Goal: Task Accomplishment & Management: Manage account settings

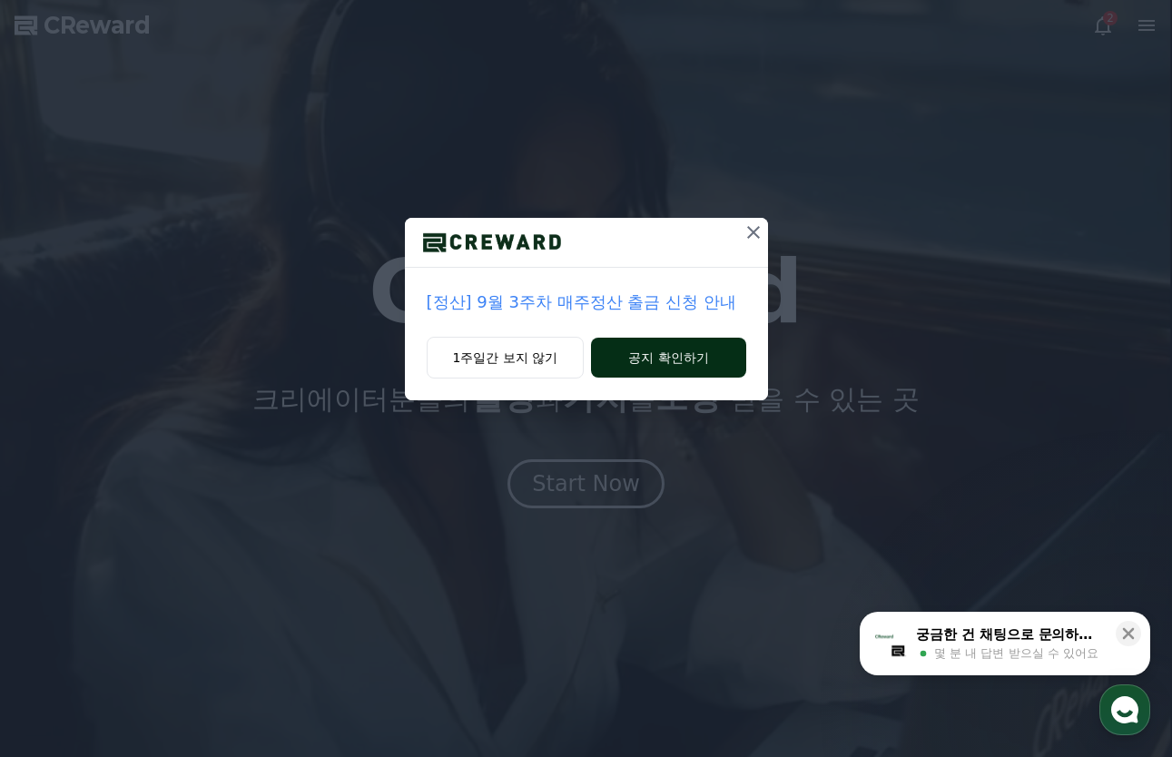
click at [647, 359] on button "공지 확인하기" at bounding box center [668, 358] width 154 height 40
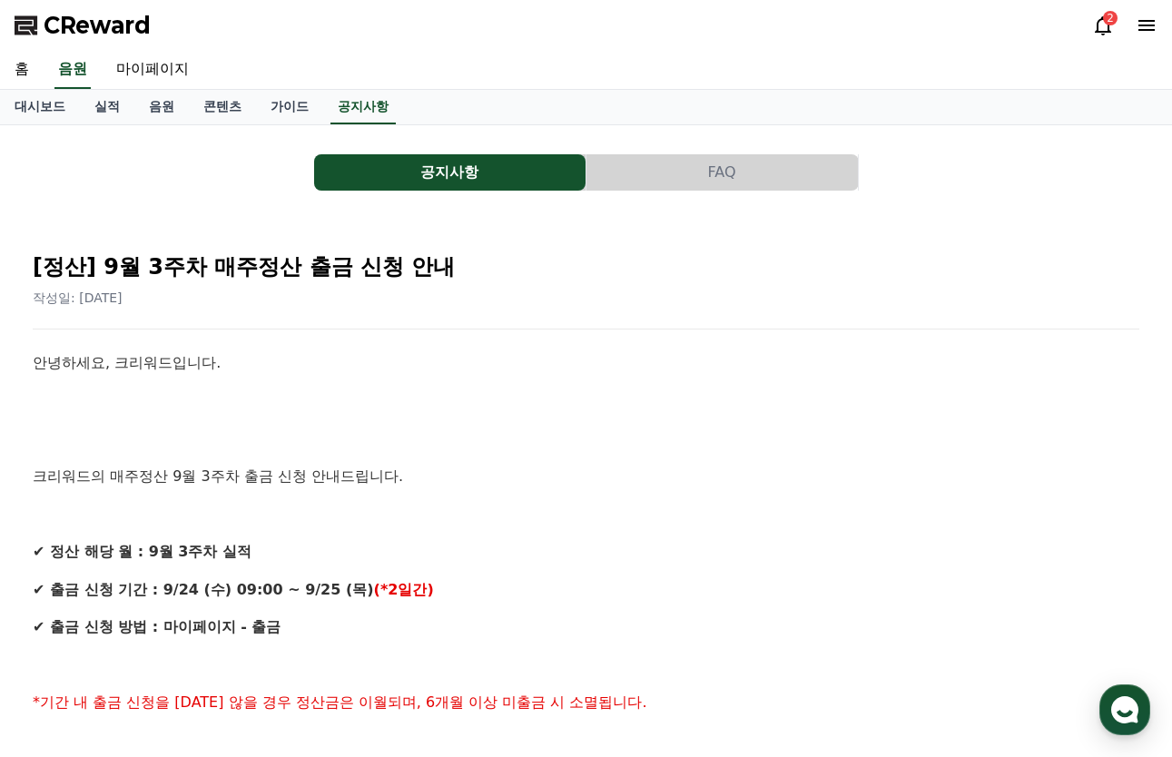
click at [1112, 21] on div "2" at bounding box center [1110, 18] width 15 height 15
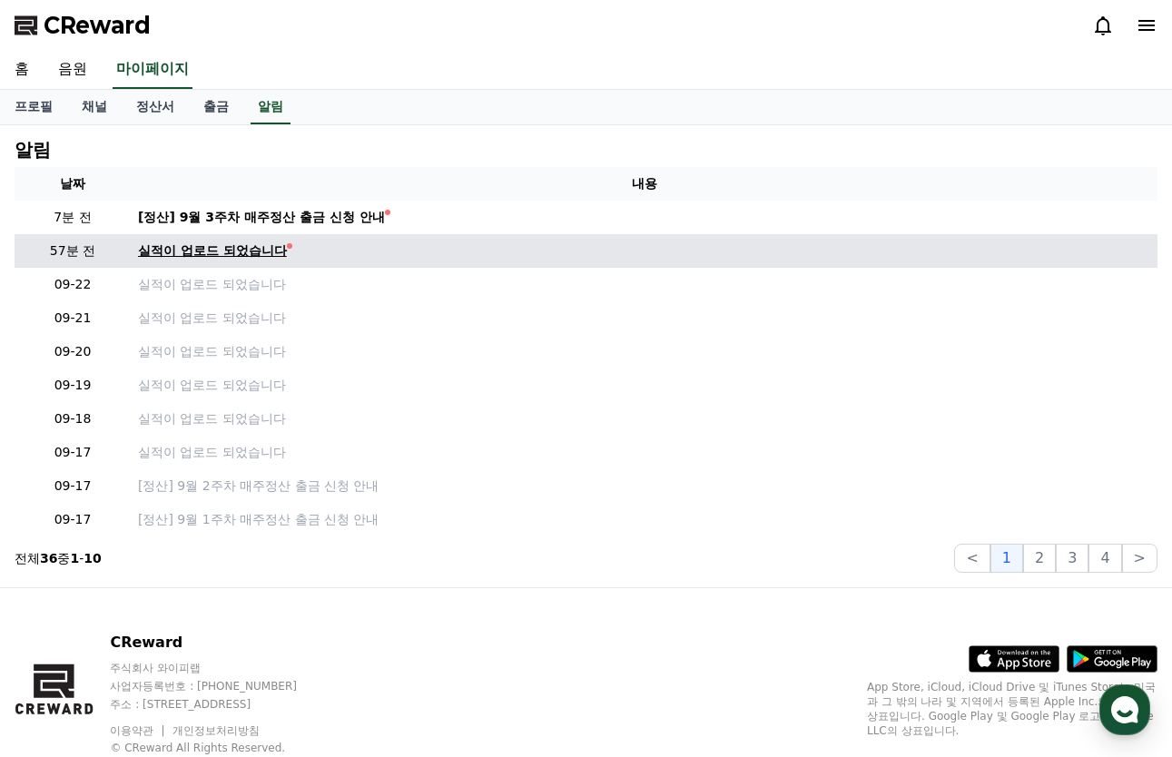
click at [264, 247] on div "실적이 업로드 되었습니다" at bounding box center [212, 250] width 149 height 19
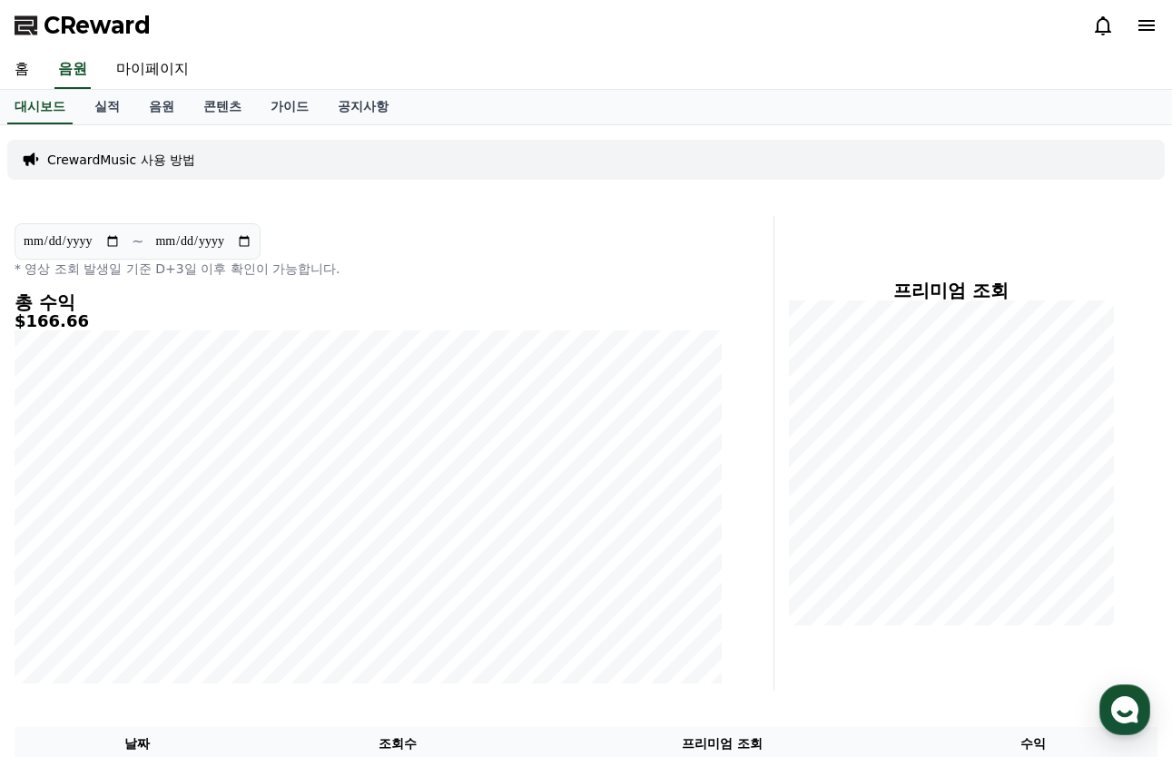
click at [1098, 32] on icon at bounding box center [1102, 25] width 16 height 19
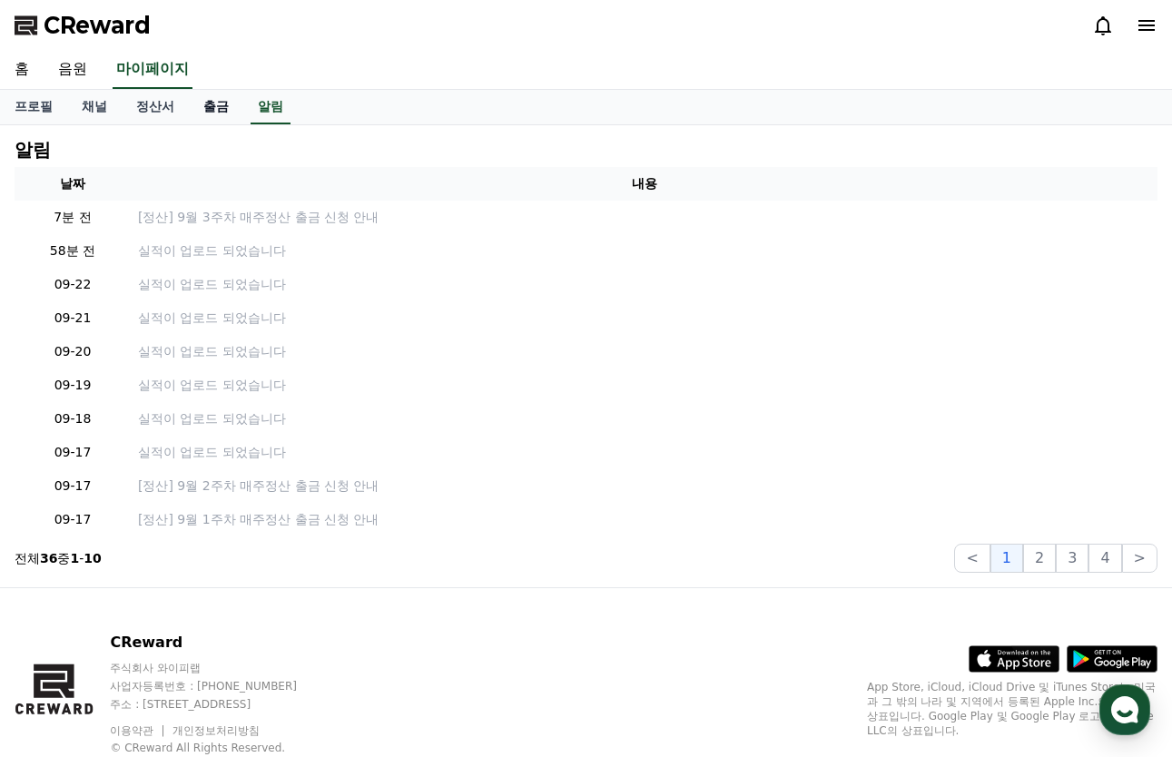
click at [225, 102] on link "출금" at bounding box center [216, 107] width 54 height 34
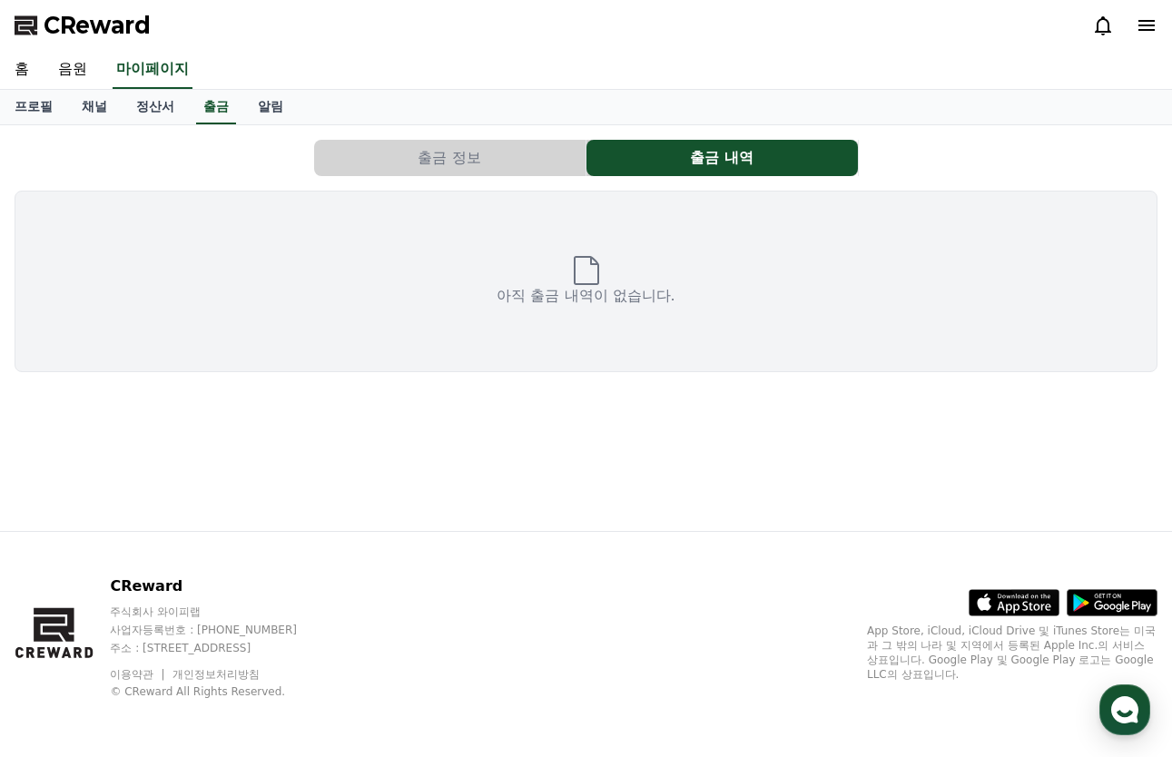
click at [402, 165] on button "출금 정보" at bounding box center [449, 158] width 271 height 36
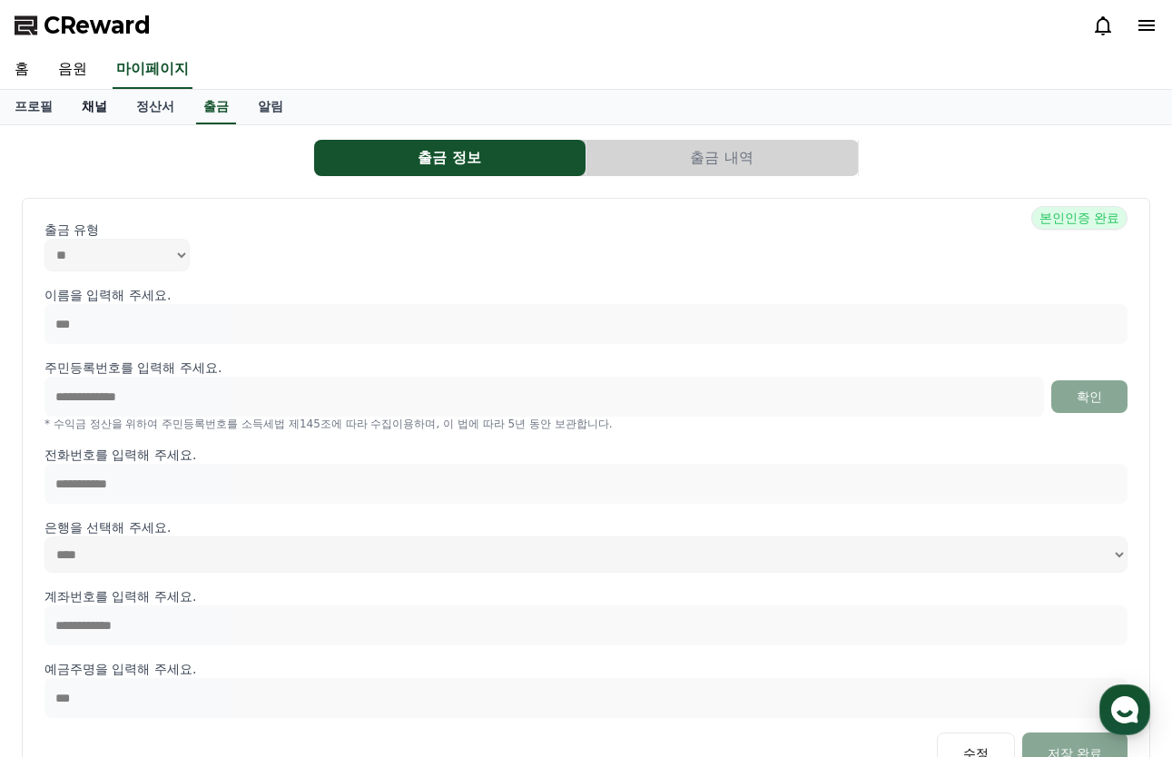
click at [102, 110] on link "채널" at bounding box center [94, 107] width 54 height 34
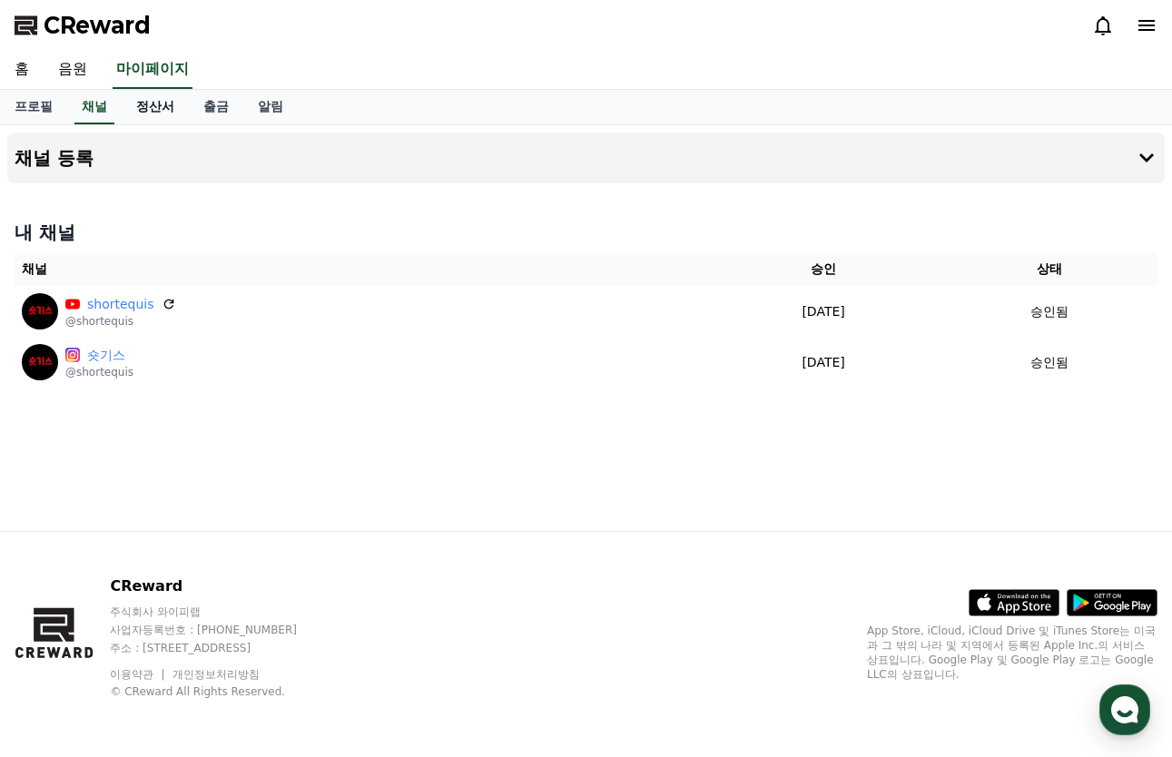
click at [148, 105] on link "정산서" at bounding box center [155, 107] width 67 height 34
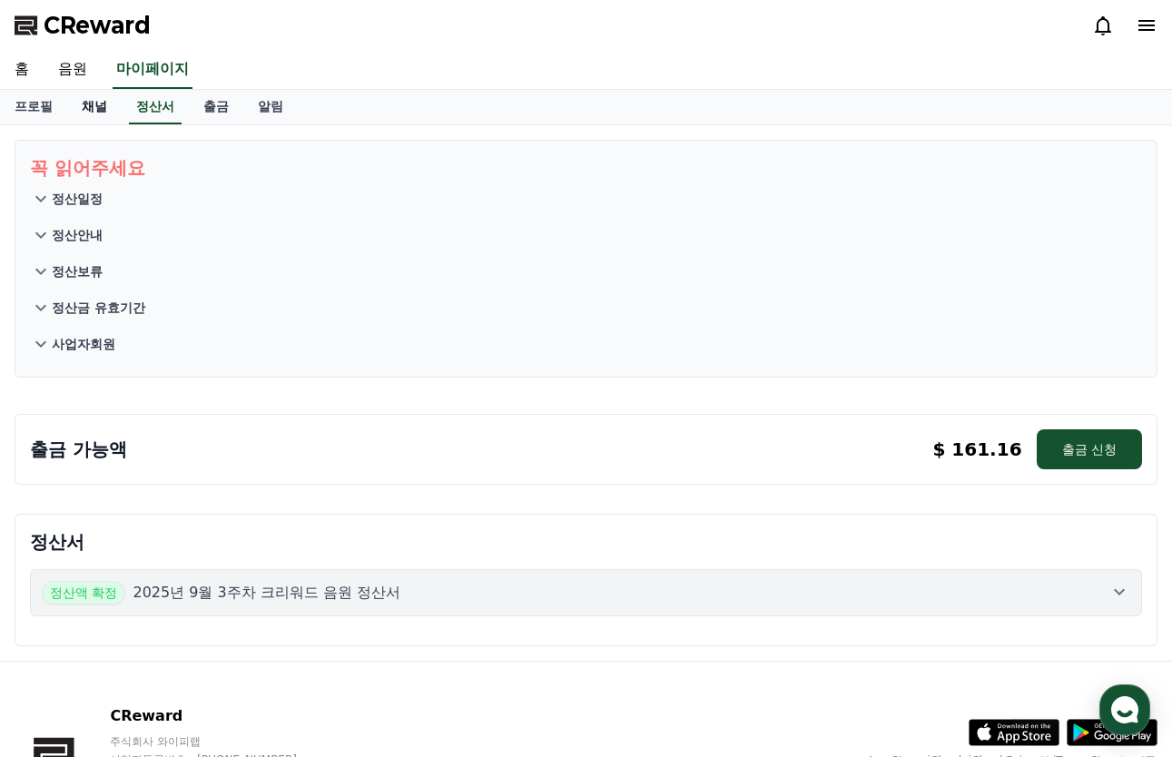
click at [77, 116] on link "채널" at bounding box center [94, 107] width 54 height 34
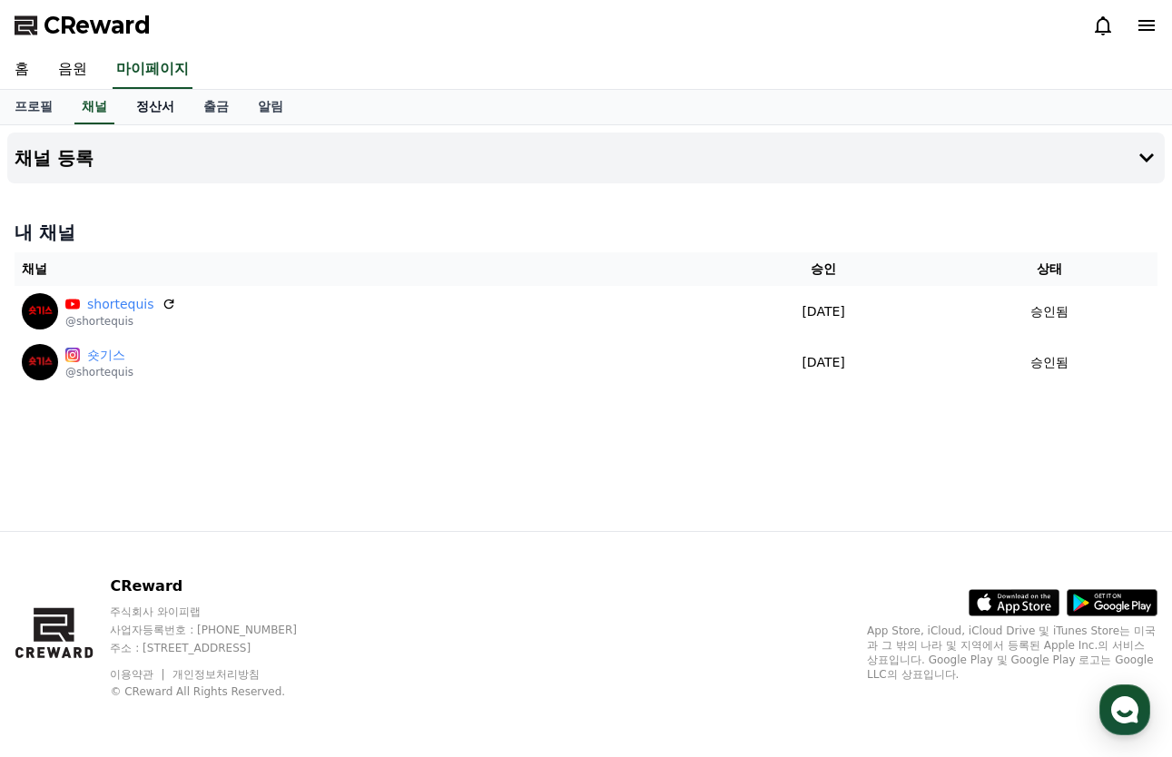
click at [152, 106] on link "정산서" at bounding box center [155, 107] width 67 height 34
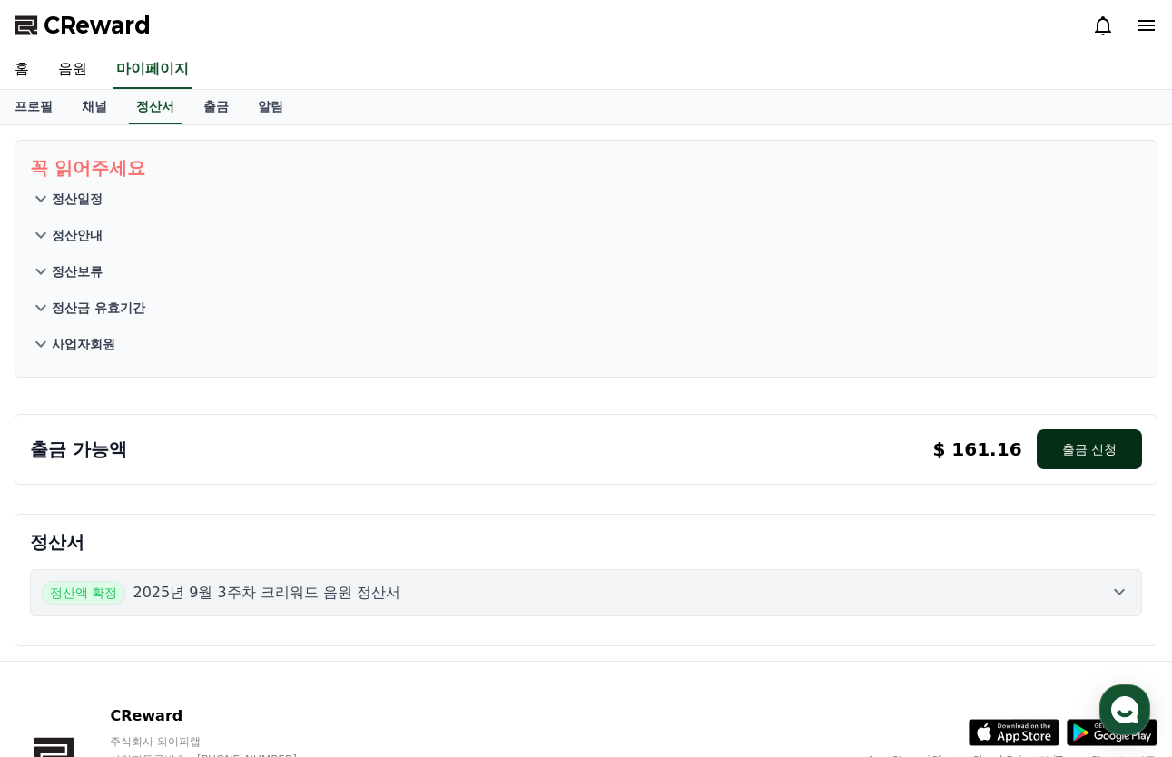
click at [1069, 449] on button "출금 신청" at bounding box center [1088, 449] width 105 height 40
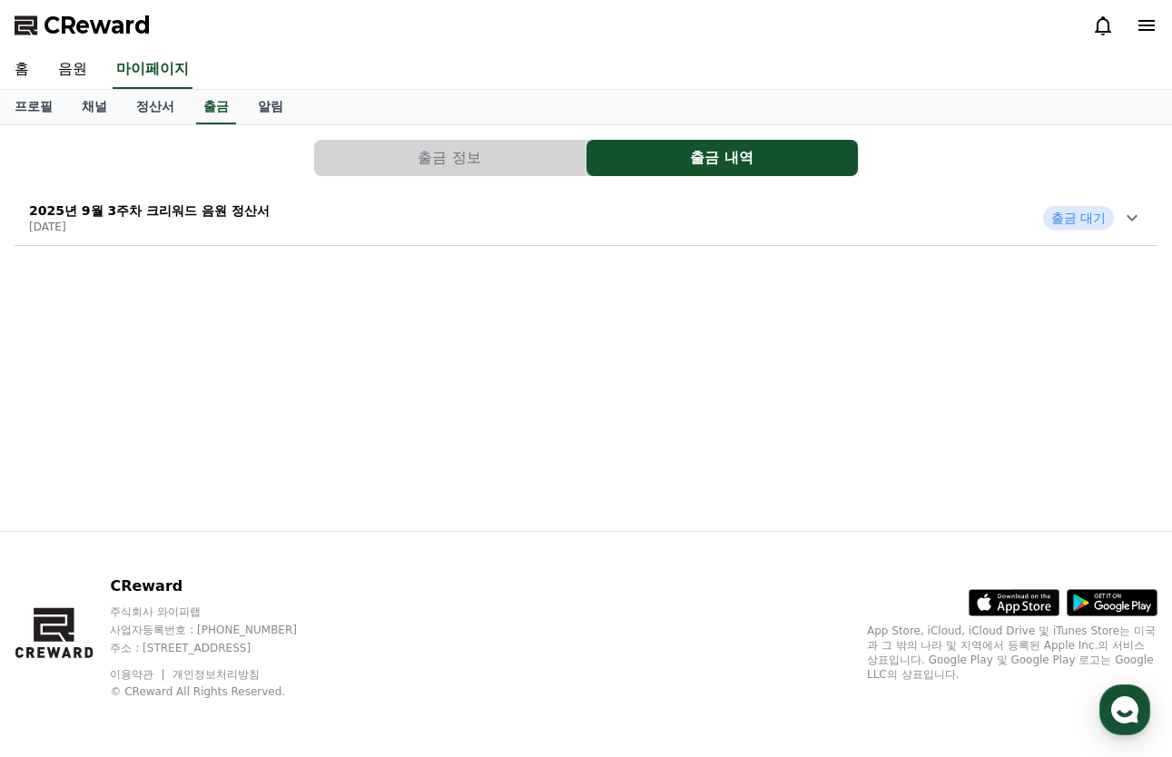
click at [1129, 219] on icon at bounding box center [1131, 218] width 11 height 6
